Goal: Navigation & Orientation: Find specific page/section

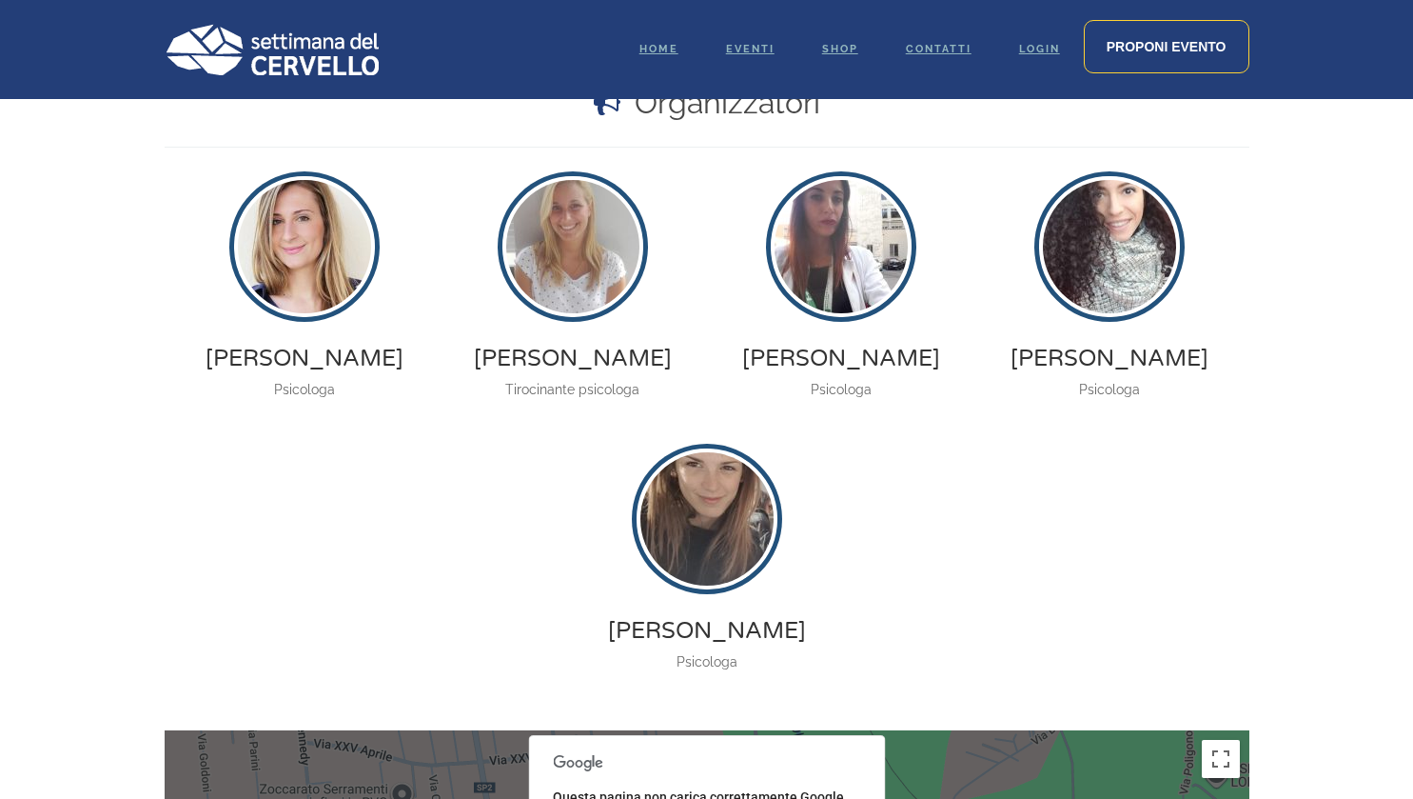
scroll to position [1774, 0]
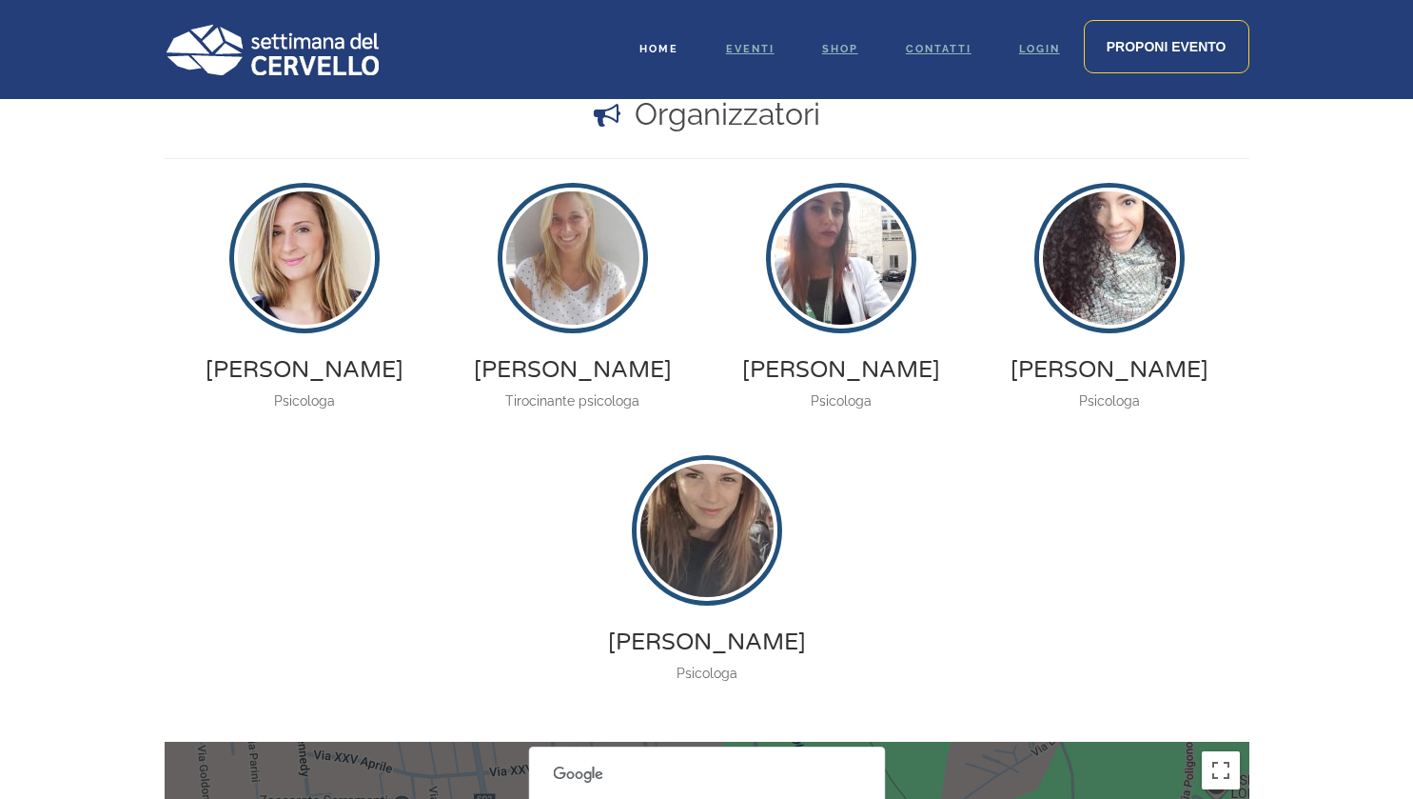
click at [675, 60] on link "Home" at bounding box center [659, 49] width 87 height 99
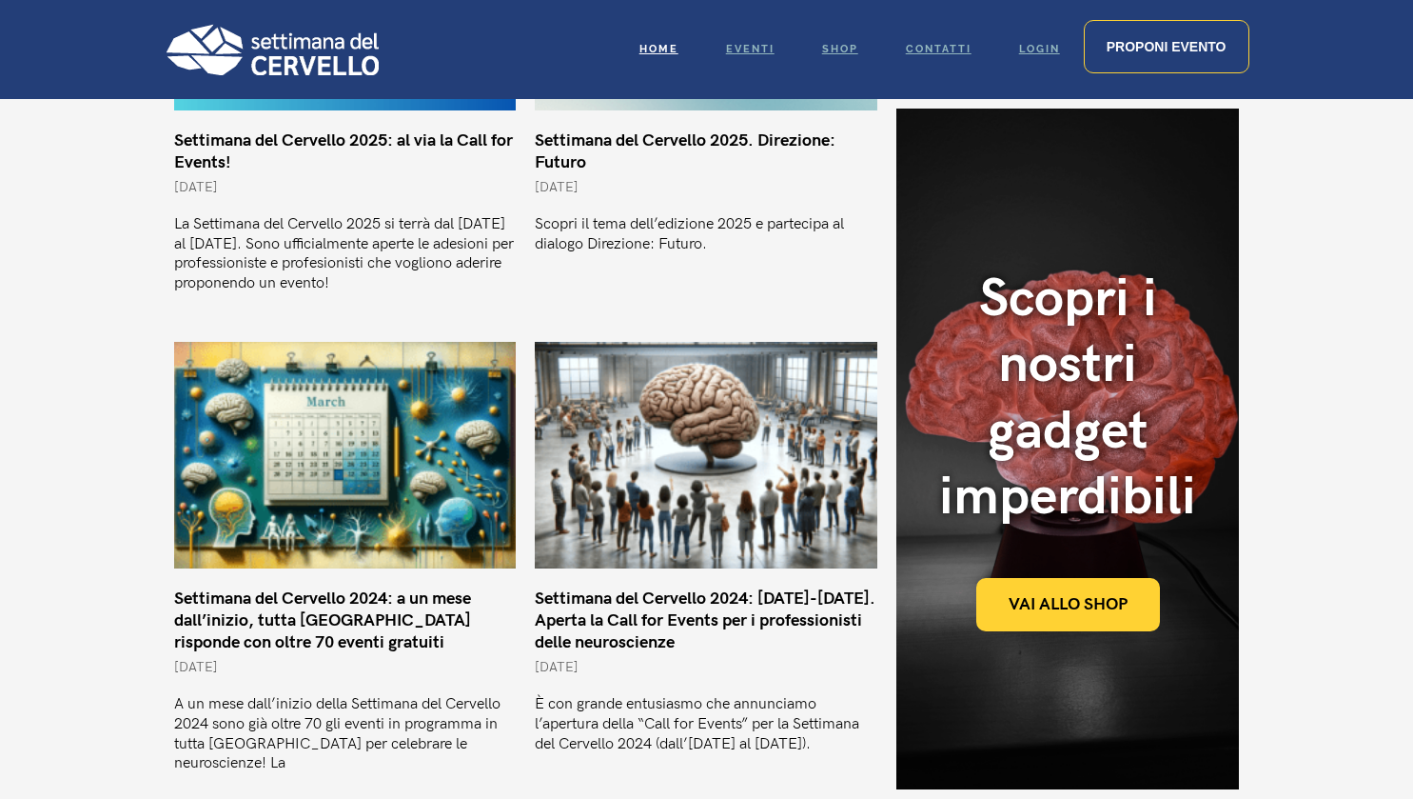
scroll to position [1892, 0]
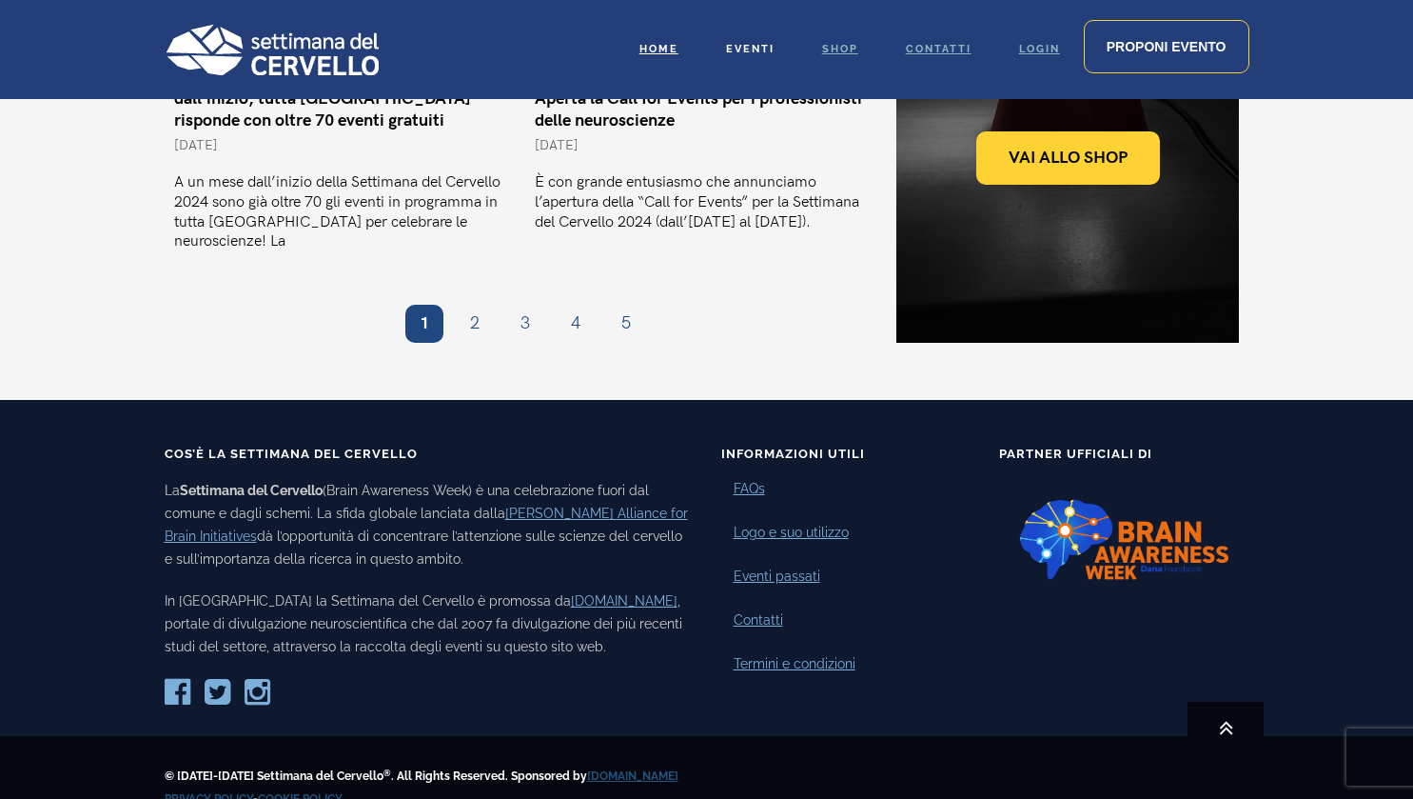
click at [747, 46] on span "Eventi" at bounding box center [750, 49] width 49 height 12
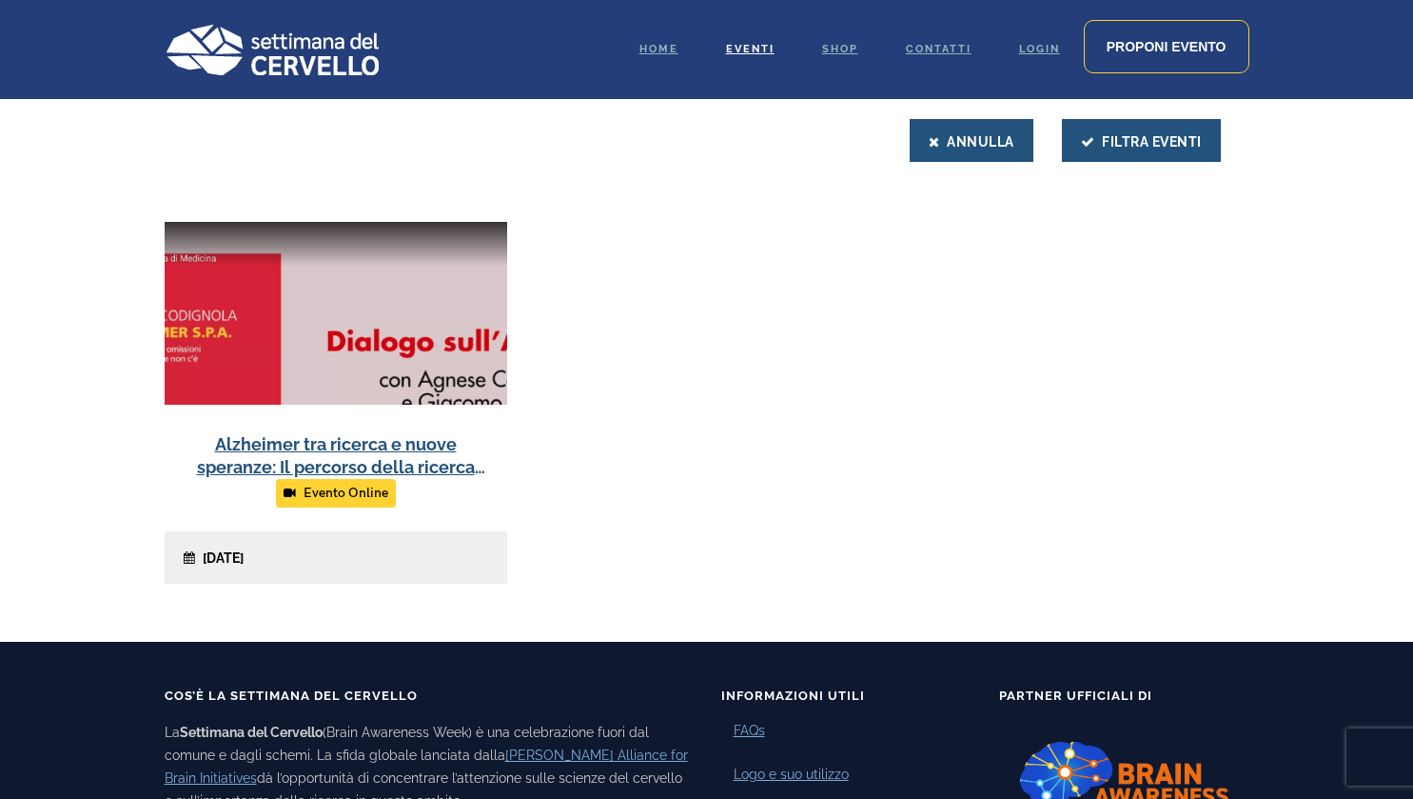
scroll to position [899, 0]
